Goal: Information Seeking & Learning: Learn about a topic

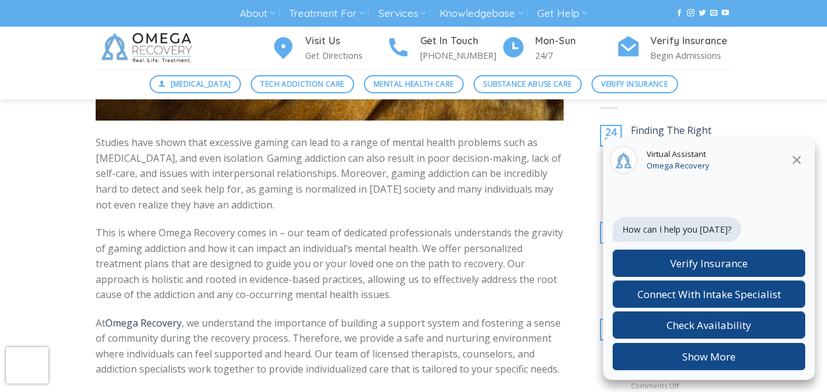
scroll to position [398, 0]
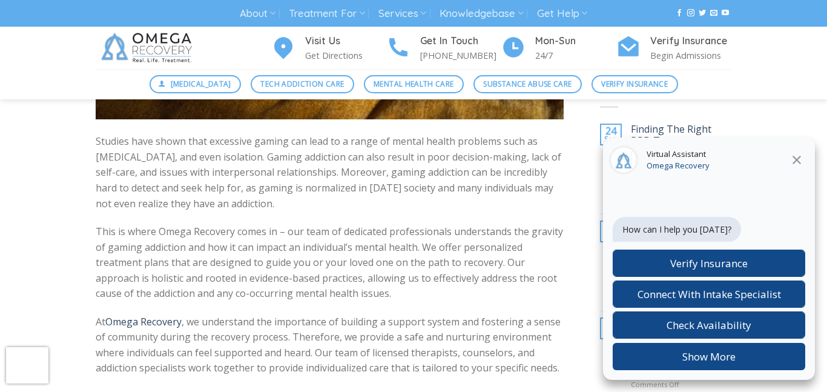
click at [811, 171] on div "Virtual Assistant Omega Recovery" at bounding box center [709, 160] width 212 height 46
click at [783, 157] on div "Virtual Assistant Omega Recovery" at bounding box center [709, 160] width 212 height 46
click at [800, 157] on icon at bounding box center [797, 160] width 15 height 15
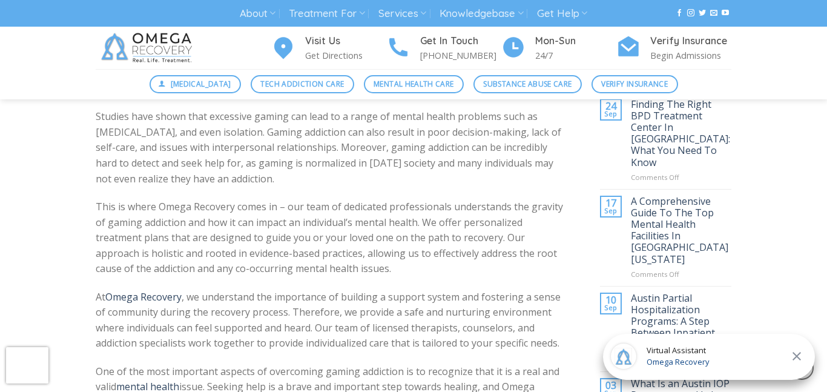
scroll to position [424, 0]
